Goal: Information Seeking & Learning: Learn about a topic

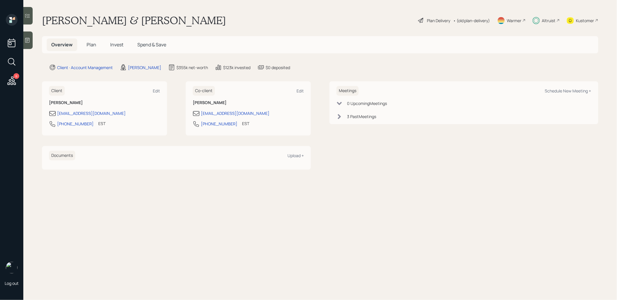
click at [118, 45] on span "Invest" at bounding box center [116, 44] width 13 height 6
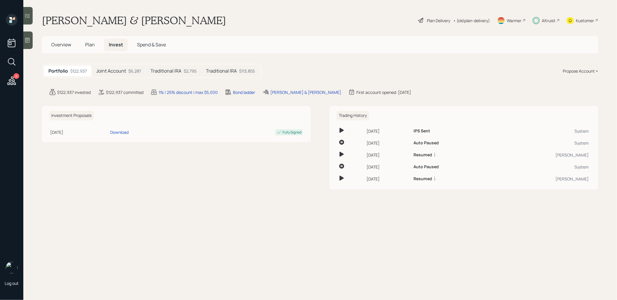
click at [117, 70] on h5 "Joint Account" at bounding box center [111, 71] width 30 height 6
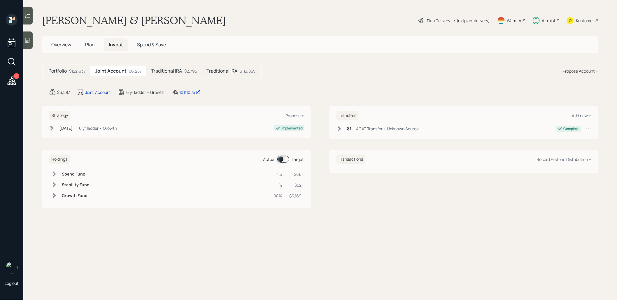
click at [166, 72] on h5 "Traditional IRA" at bounding box center [166, 71] width 31 height 6
click at [225, 69] on h5 "Traditional IRA" at bounding box center [221, 71] width 31 height 6
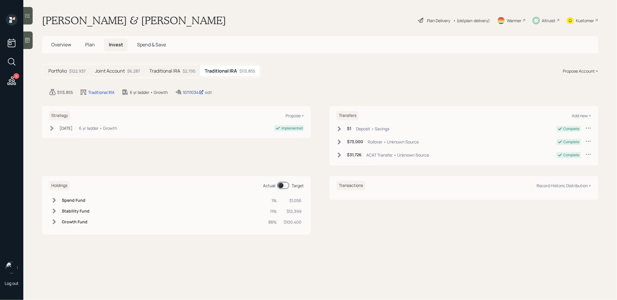
click at [193, 92] on div "10111034" at bounding box center [193, 92] width 21 height 6
